Goal: Task Accomplishment & Management: Use online tool/utility

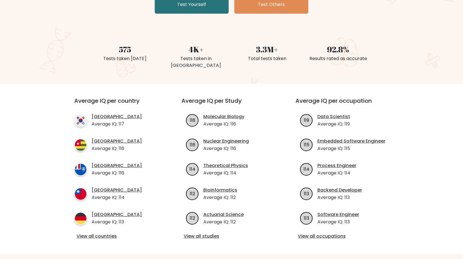
scroll to position [28, 0]
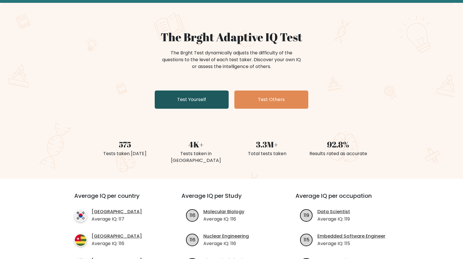
click at [190, 97] on link "Test Yourself" at bounding box center [192, 99] width 74 height 18
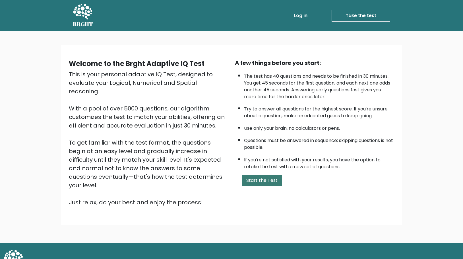
click at [256, 180] on button "Start the Test" at bounding box center [262, 179] width 40 height 11
